Goal: Transaction & Acquisition: Purchase product/service

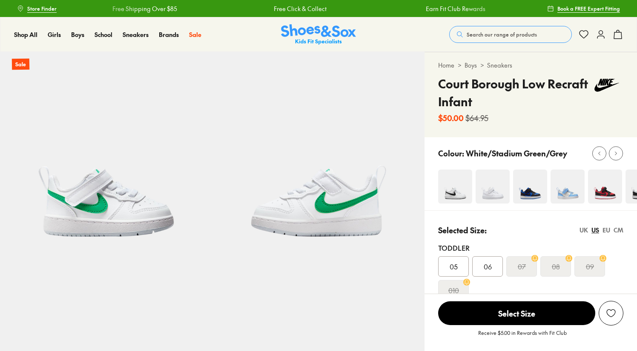
select select "*"
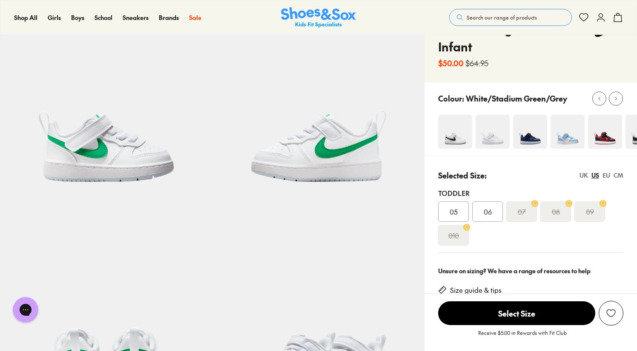
scroll to position [54, 0]
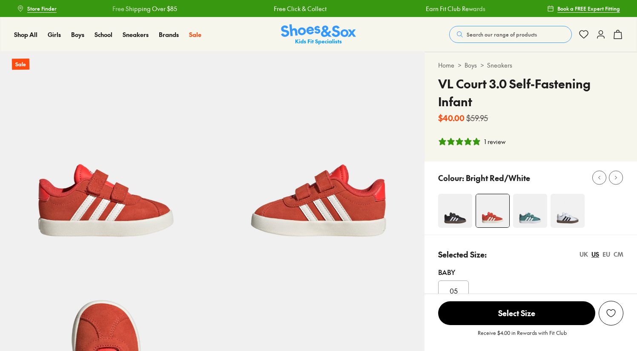
select select "*"
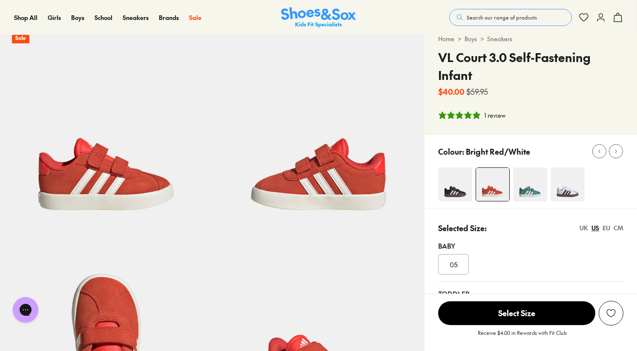
scroll to position [84, 0]
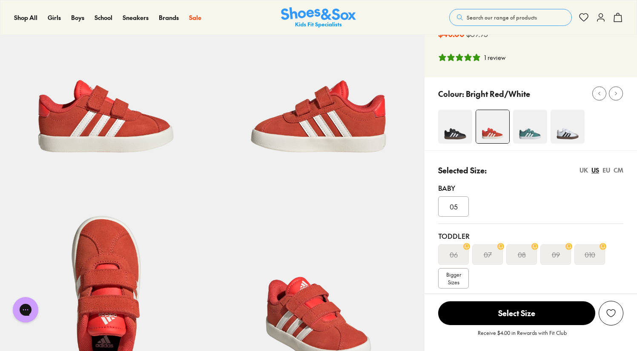
click at [123, 251] on img at bounding box center [106, 286] width 212 height 212
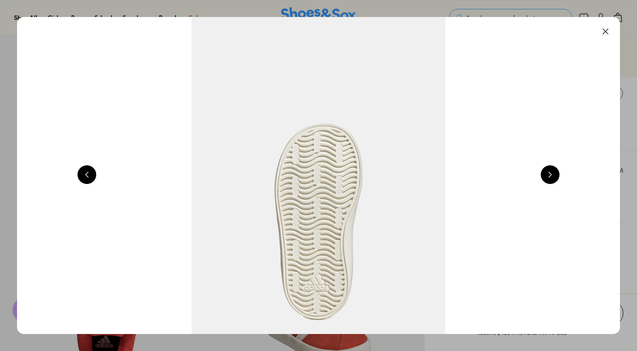
scroll to position [0, 1818]
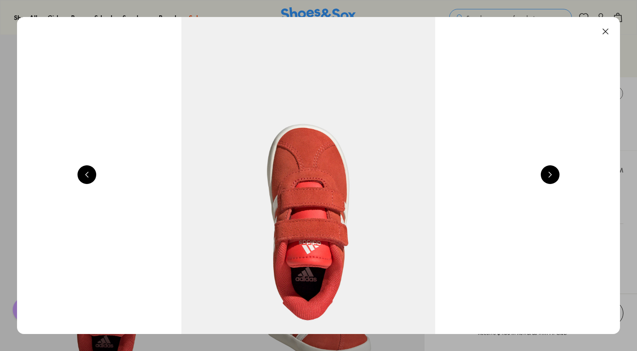
click at [357, 204] on img at bounding box center [308, 175] width 602 height 317
click at [612, 23] on button at bounding box center [605, 31] width 19 height 19
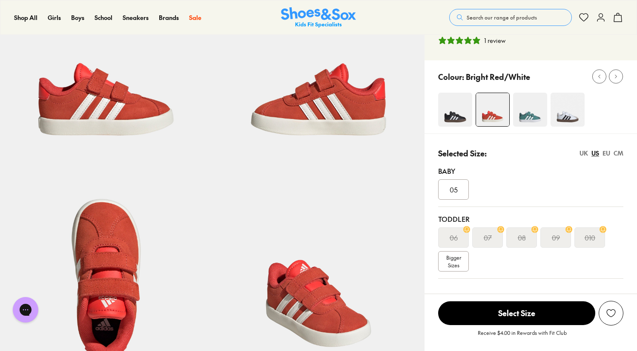
scroll to position [98, 0]
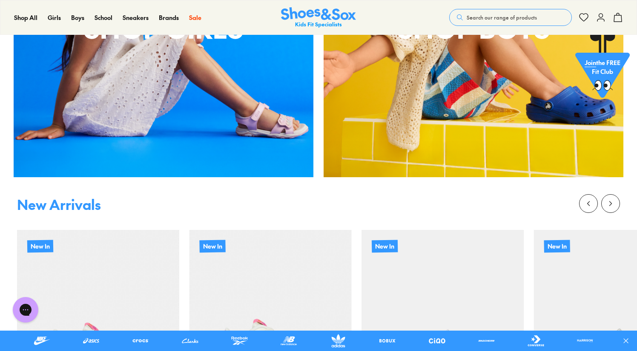
scroll to position [414, 0]
